Goal: Download file/media

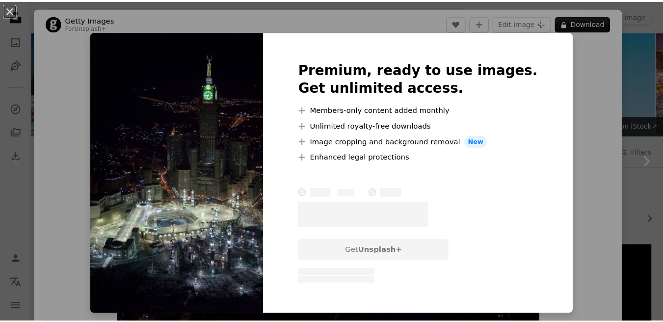
scroll to position [4934, 0]
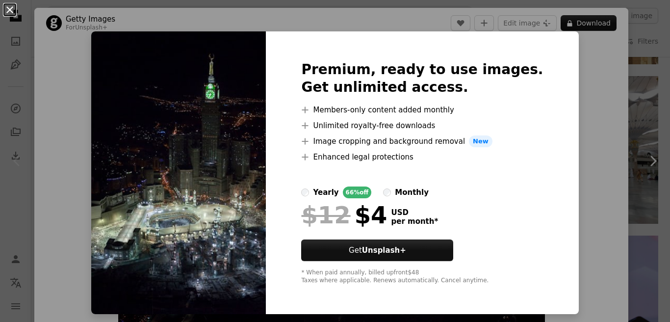
click at [11, 13] on button "An X shape" at bounding box center [10, 10] width 12 height 12
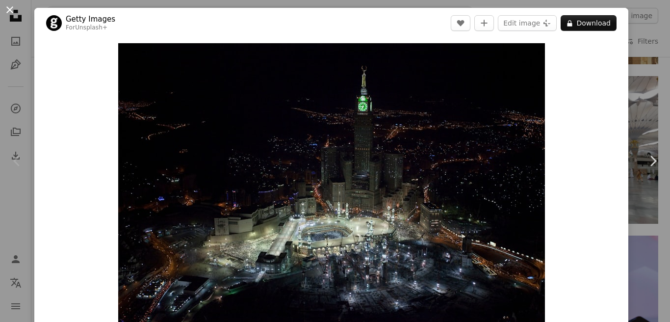
click at [11, 13] on button "An X shape" at bounding box center [10, 10] width 12 height 12
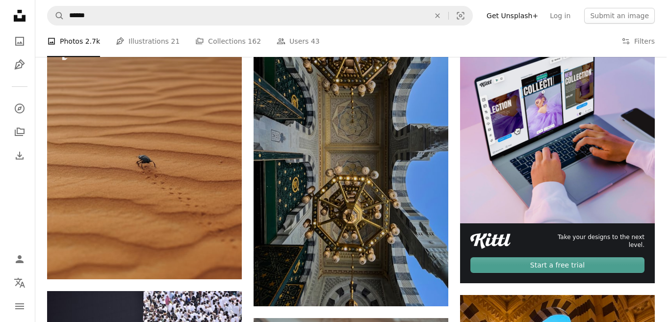
scroll to position [4883, 0]
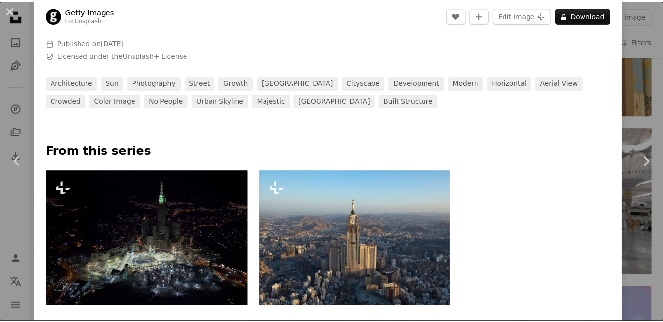
scroll to position [670, 0]
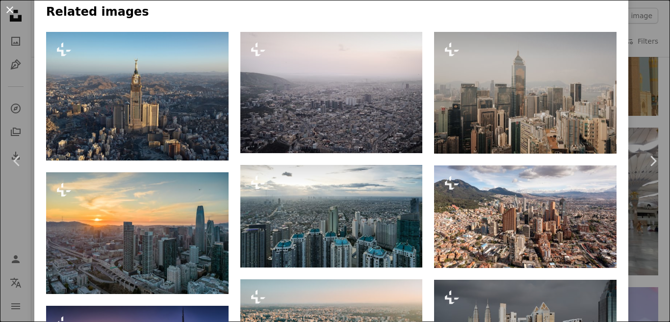
click at [16, 12] on button "An X shape" at bounding box center [10, 10] width 12 height 12
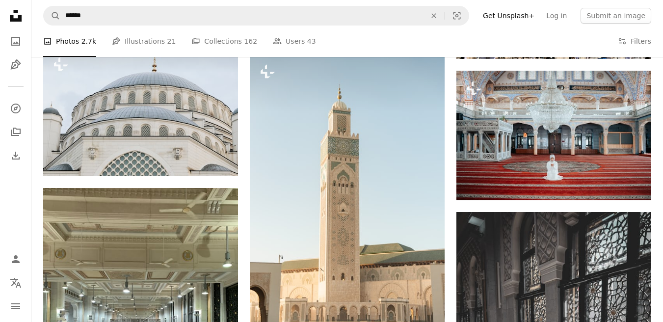
scroll to position [7666, 0]
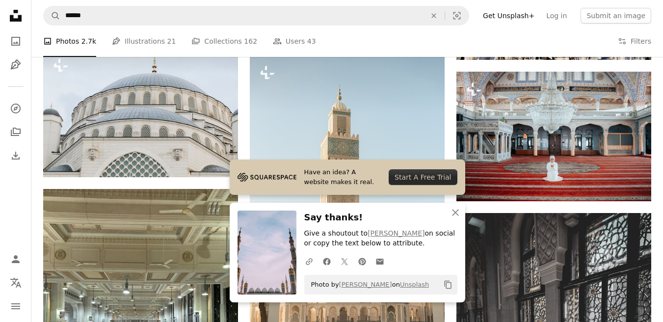
click at [473, 42] on div "A photo Photos 2.7k Pen Tool Illustrations 21 A stack of folders Collections 16…" at bounding box center [347, 41] width 608 height 31
